Goal: Find specific page/section: Find specific page/section

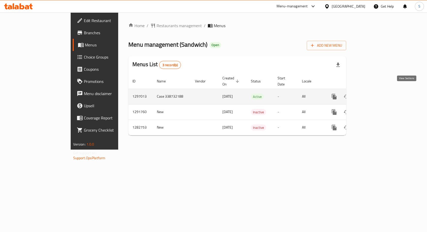
click at [377, 91] on link "enhanced table" at bounding box center [371, 97] width 12 height 12
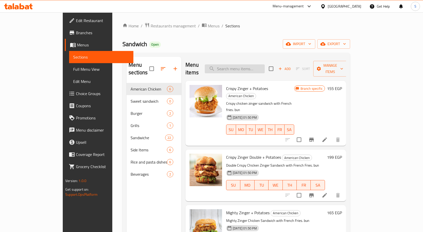
click at [265, 69] on input "search" at bounding box center [235, 69] width 60 height 9
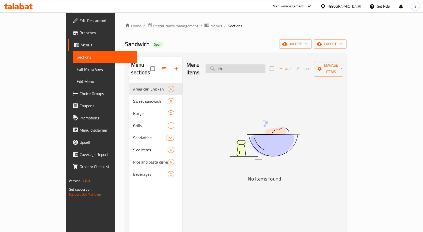
type input "k"
type input "o"
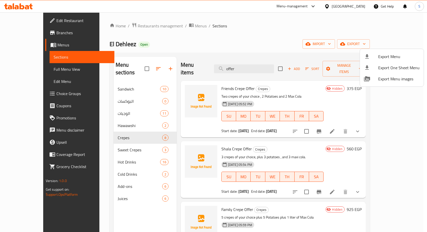
click at [46, 26] on div at bounding box center [213, 116] width 427 height 232
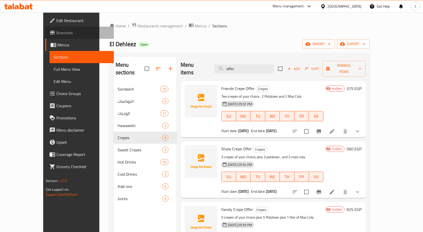
click at [56, 32] on span "Branches" at bounding box center [82, 33] width 53 height 6
